Goal: Information Seeking & Learning: Learn about a topic

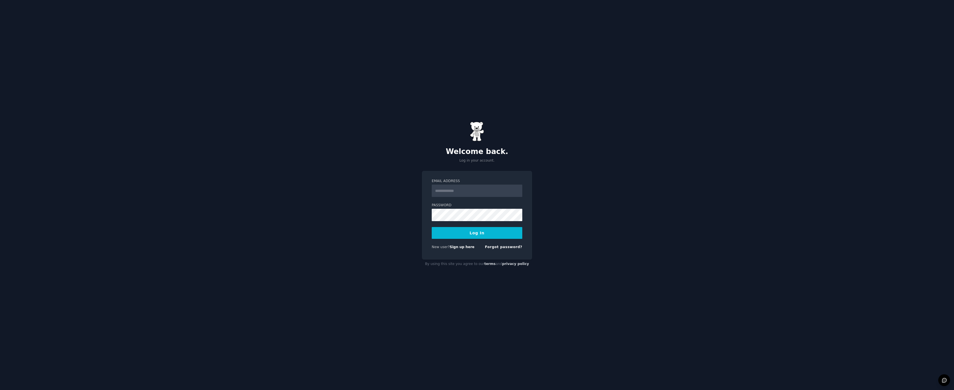
type input "**********"
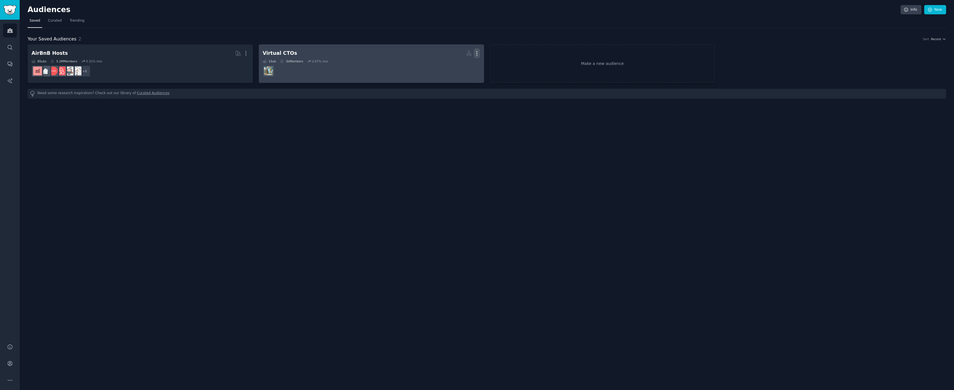
click at [476, 53] on icon "button" at bounding box center [477, 53] width 6 height 6
click at [460, 63] on p "Delete" at bounding box center [461, 65] width 13 height 6
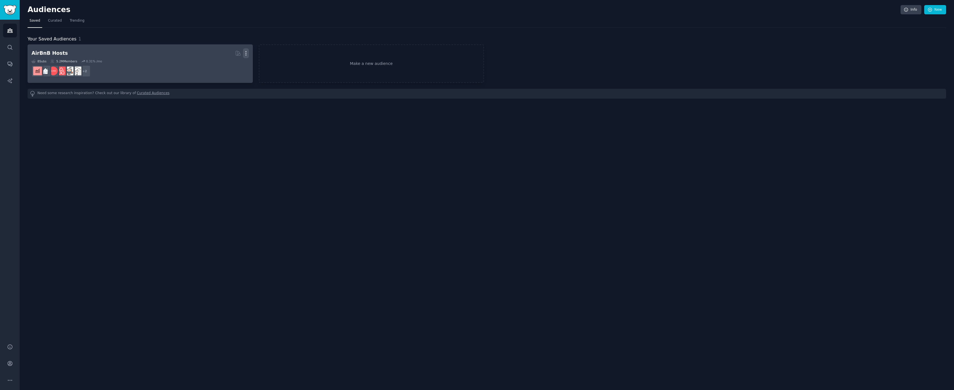
click at [247, 52] on icon "button" at bounding box center [246, 53] width 6 height 6
click at [235, 65] on p "Delete" at bounding box center [230, 65] width 13 height 6
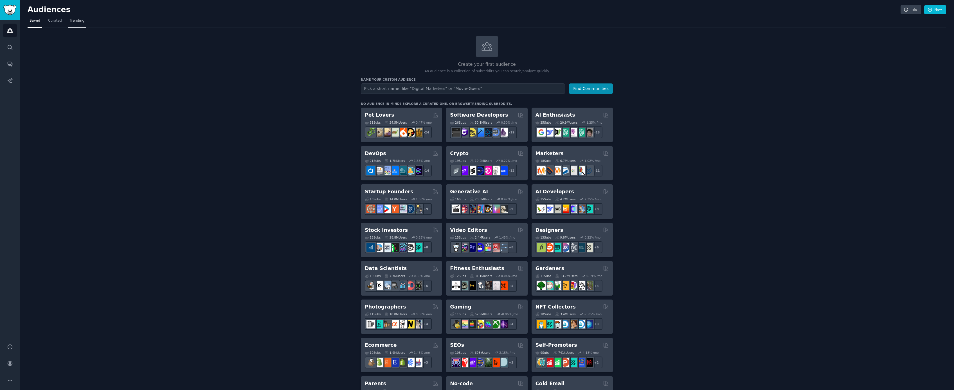
click at [73, 20] on span "Trending" at bounding box center [77, 20] width 15 height 5
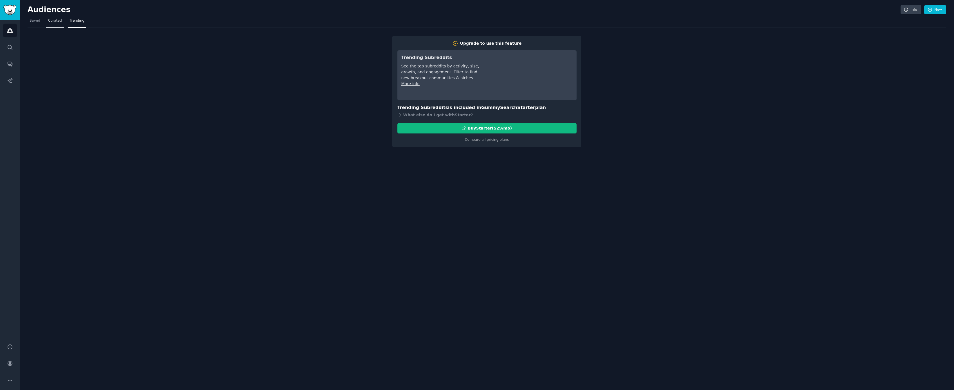
click at [48, 22] on span "Curated" at bounding box center [55, 20] width 14 height 5
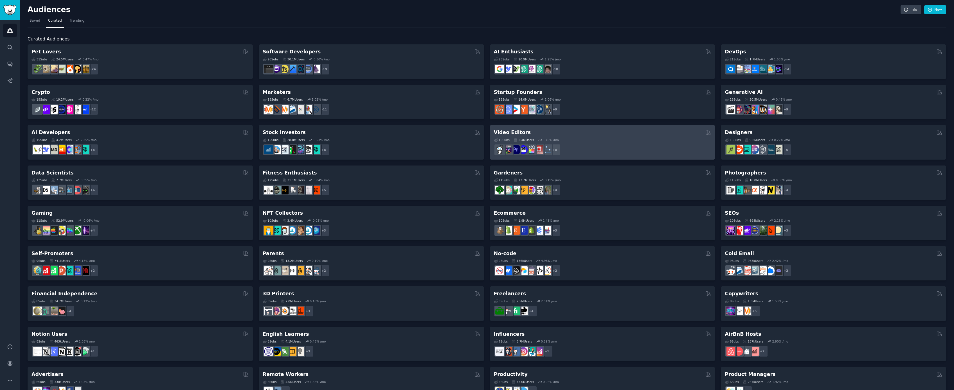
click at [516, 131] on h2 "Video Editors" at bounding box center [512, 132] width 37 height 7
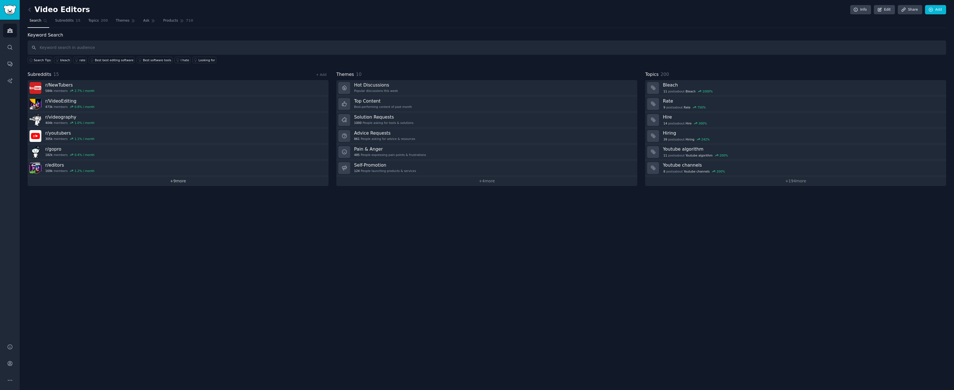
click at [184, 181] on link "+ 9 more" at bounding box center [178, 181] width 301 height 10
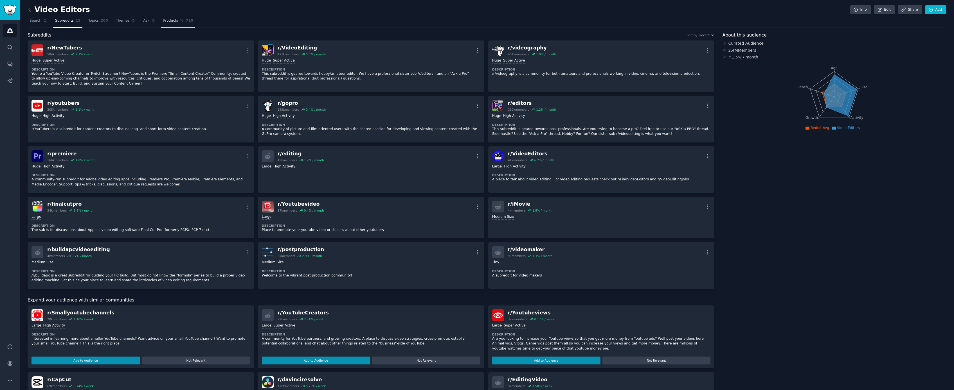
click at [174, 19] on span "Products" at bounding box center [170, 20] width 15 height 5
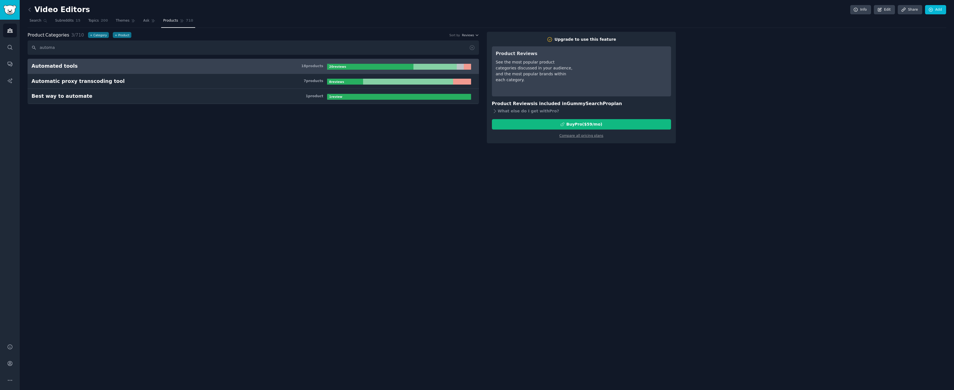
type input "automa"
click at [316, 66] on div "18 product s" at bounding box center [312, 66] width 22 height 5
click at [297, 66] on h3 "Automated tools 18 product s" at bounding box center [180, 66] width 296 height 7
click at [47, 66] on div "Automated tools" at bounding box center [55, 66] width 46 height 7
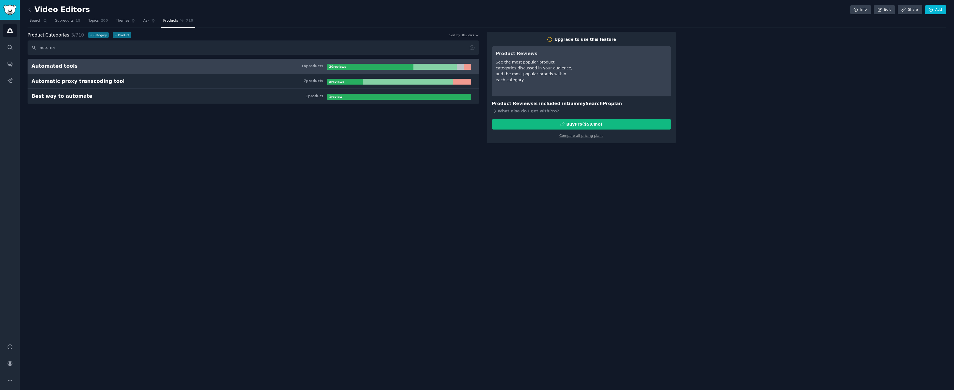
click at [48, 65] on div "Automated tools" at bounding box center [55, 66] width 46 height 7
